Goal: Register for event/course

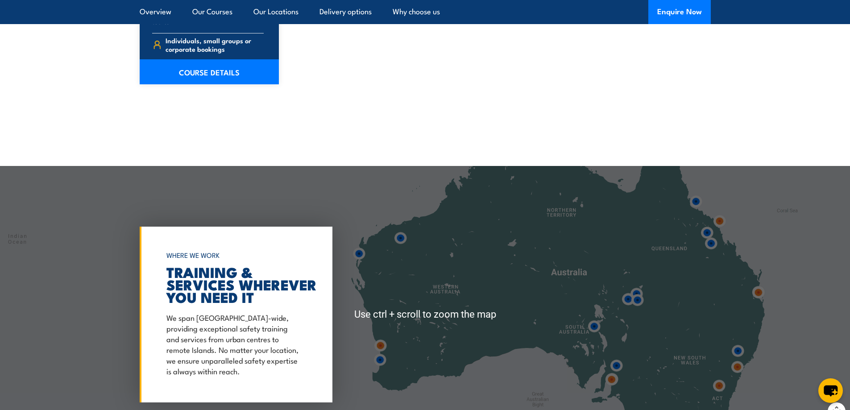
scroll to position [1427, 0]
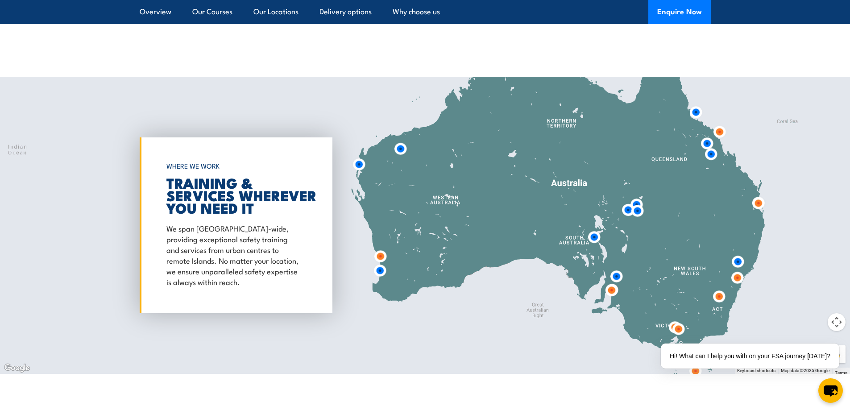
click at [612, 282] on img at bounding box center [611, 290] width 17 height 17
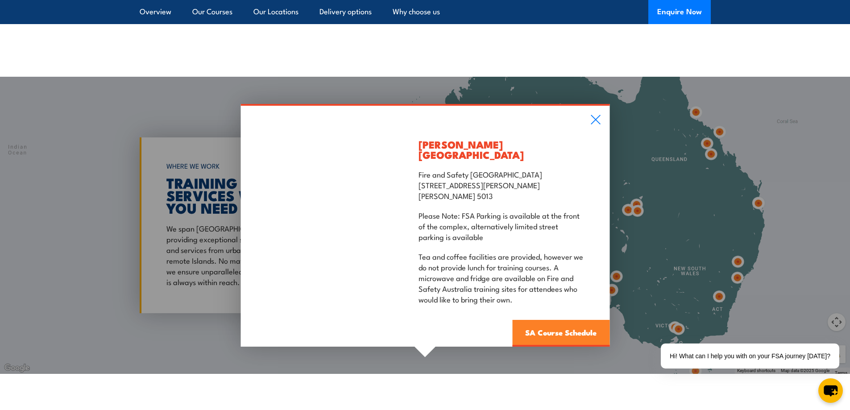
click at [555, 320] on link "SA Course Schedule" at bounding box center [560, 333] width 97 height 27
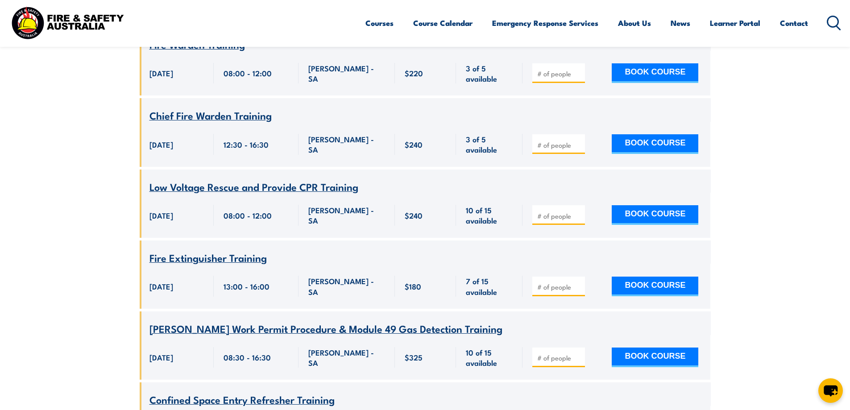
scroll to position [384, 0]
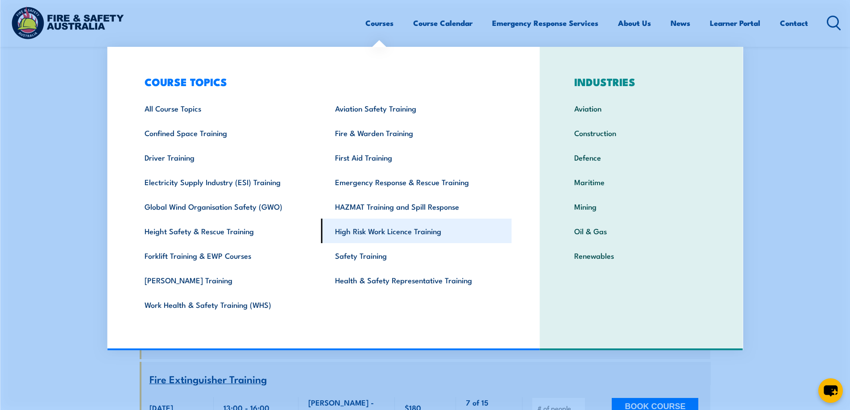
click at [371, 230] on link "High Risk Work Licence Training" at bounding box center [416, 231] width 190 height 25
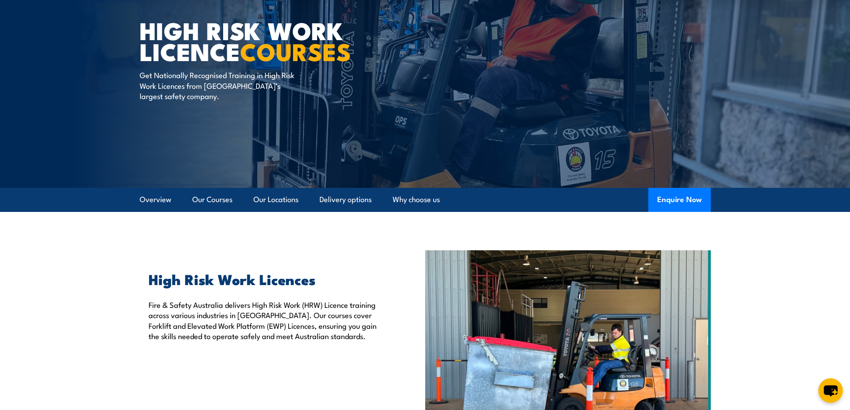
scroll to position [89, 0]
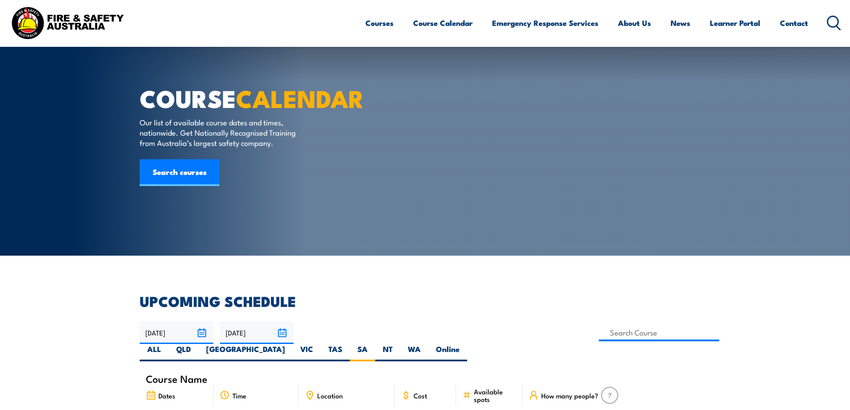
scroll to position [384, 0]
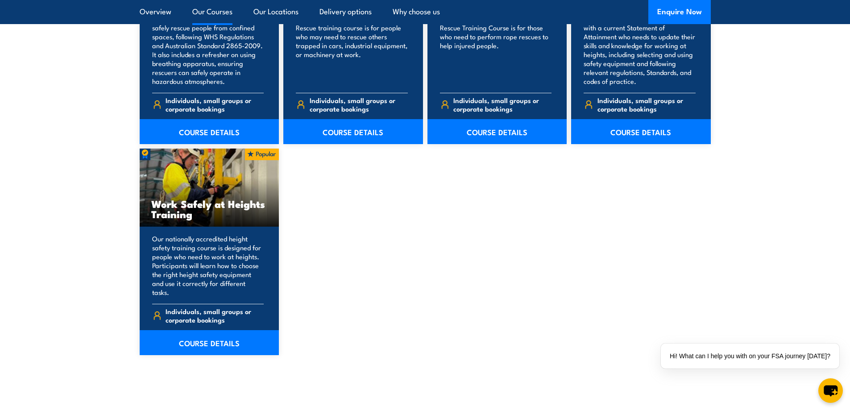
scroll to position [1070, 0]
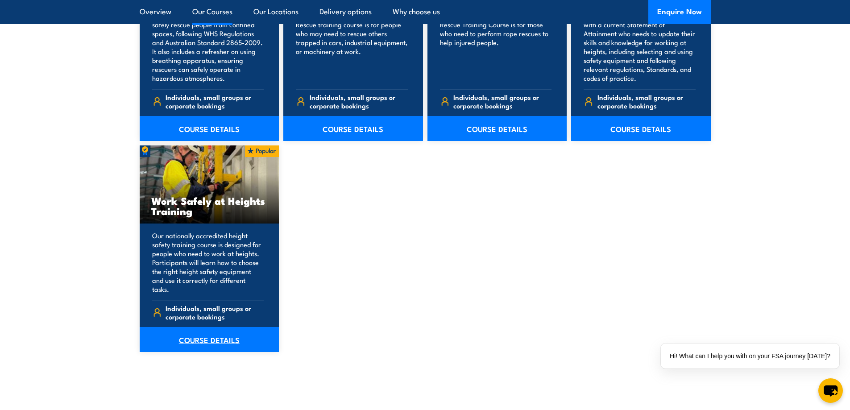
click at [202, 327] on link "COURSE DETAILS" at bounding box center [210, 339] width 140 height 25
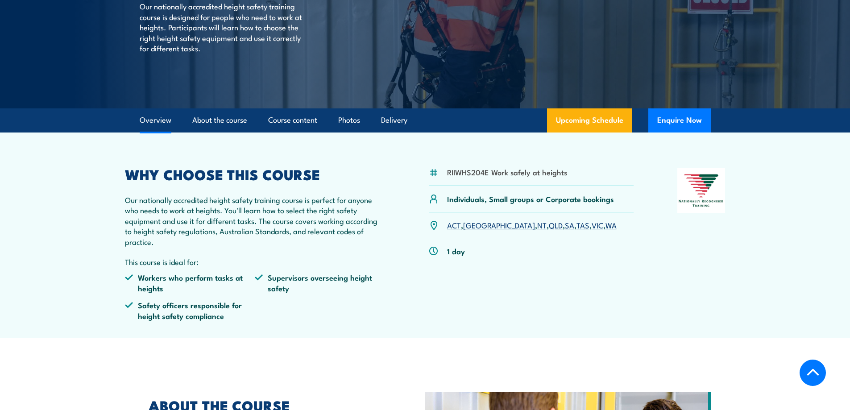
scroll to position [178, 0]
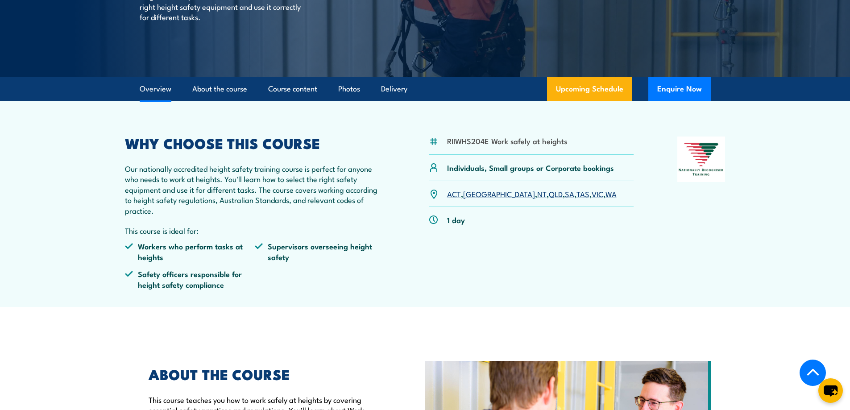
click at [565, 194] on link "SA" at bounding box center [569, 193] width 9 height 11
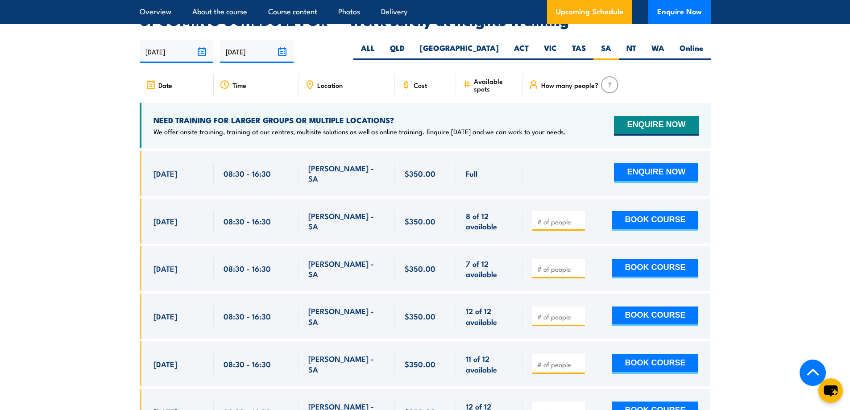
click at [44, 273] on section "UPCOMING SCHEDULE FOR - "Work safely at heights Training" 01/10/2025 30/03/2026" at bounding box center [425, 230] width 850 height 434
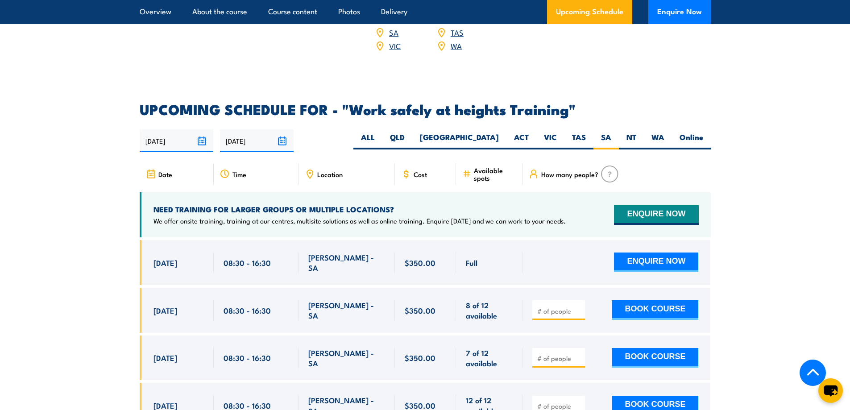
scroll to position [1419, 0]
